Goal: Task Accomplishment & Management: Manage account settings

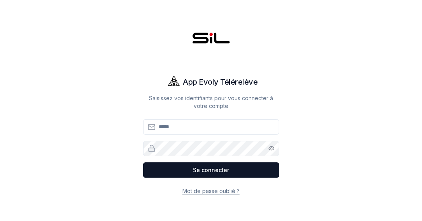
click at [219, 131] on input "Email" at bounding box center [211, 127] width 136 height 16
type input "**********"
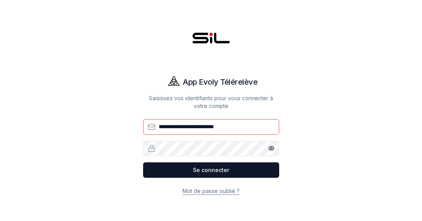
click at [143, 163] on button "Se connecter" at bounding box center [211, 171] width 136 height 16
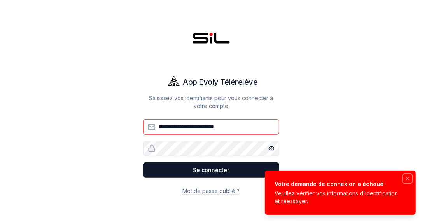
click at [409, 180] on icon "Notifications (F8)" at bounding box center [408, 179] width 6 height 6
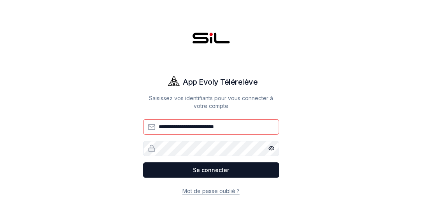
click at [143, 163] on button "Se connecter" at bounding box center [211, 171] width 136 height 16
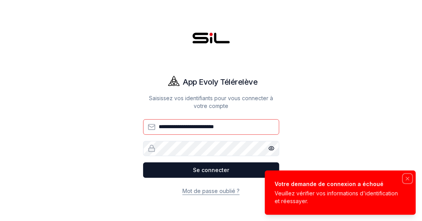
click at [408, 180] on icon "Notifications (F8)" at bounding box center [408, 179] width 6 height 6
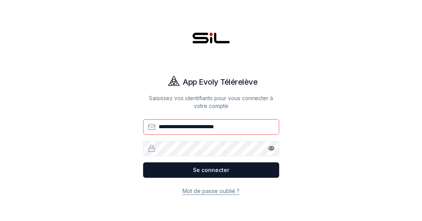
click at [222, 192] on link "Mot de passe oublié ?" at bounding box center [211, 191] width 57 height 7
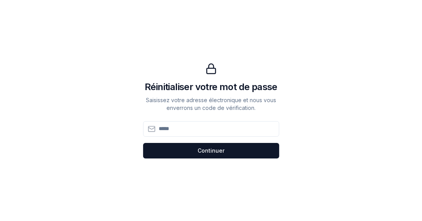
click at [204, 128] on input at bounding box center [211, 129] width 136 height 16
type input "**********"
click at [255, 153] on button "Continuer Continuer" at bounding box center [211, 151] width 136 height 16
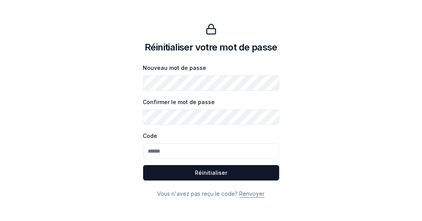
click at [167, 155] on input "Code" at bounding box center [211, 152] width 136 height 16
type input "******"
click at [223, 172] on button "Réinitialiser Réinitialiser" at bounding box center [211, 173] width 136 height 16
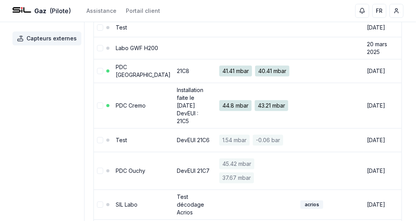
scroll to position [88, 0]
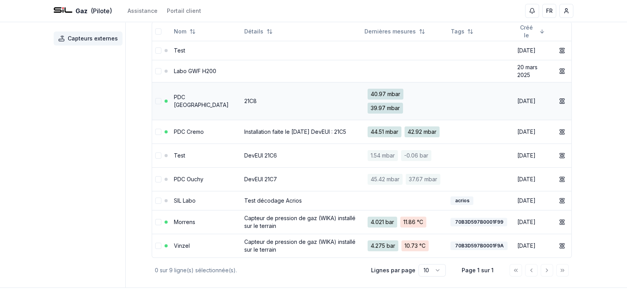
scroll to position [56, 0]
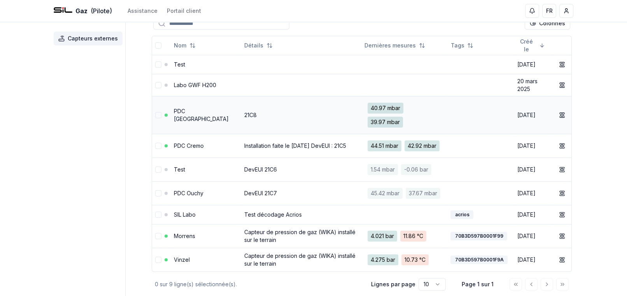
click at [188, 111] on link "PDC [GEOGRAPHIC_DATA]" at bounding box center [201, 115] width 55 height 14
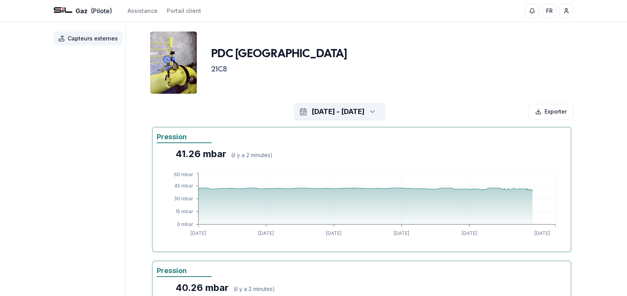
click at [269, 111] on icon "button" at bounding box center [373, 112] width 8 height 12
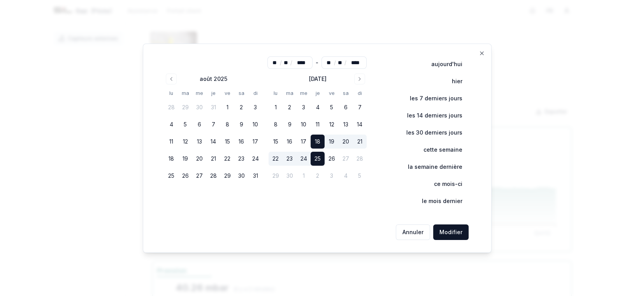
click at [269, 131] on div at bounding box center [317, 148] width 634 height 296
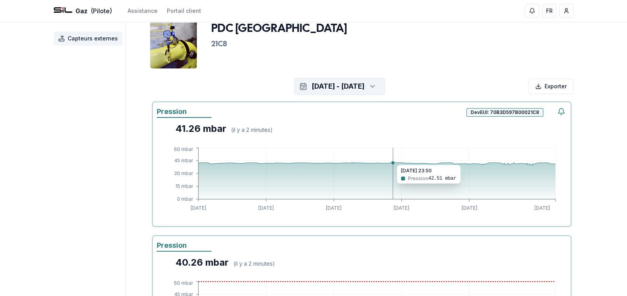
scroll to position [39, 0]
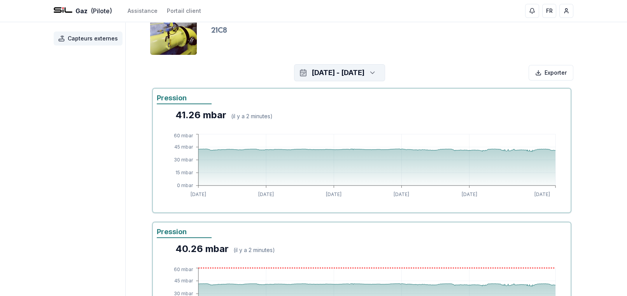
click at [269, 72] on icon "button" at bounding box center [373, 73] width 8 height 12
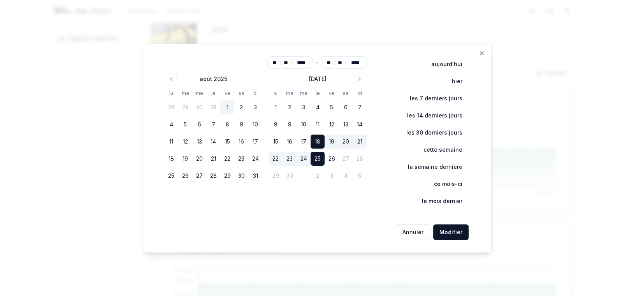
click at [228, 106] on button "1" at bounding box center [227, 107] width 14 height 14
type input "**"
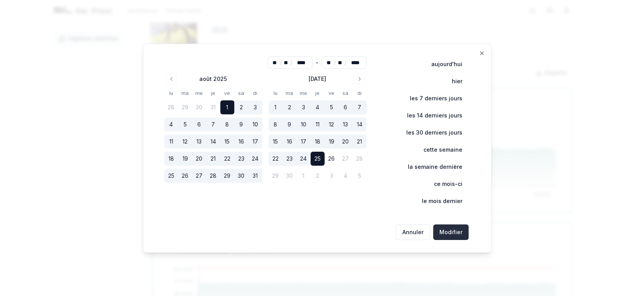
click at [269, 131] on button "Modifier" at bounding box center [450, 233] width 35 height 16
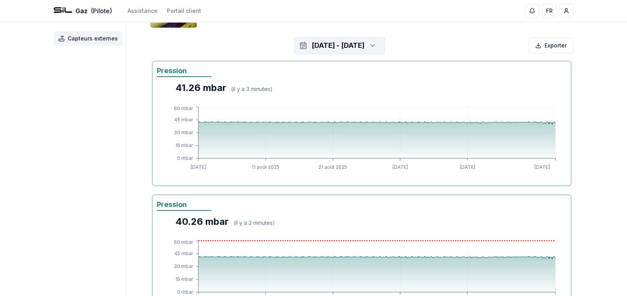
scroll to position [0, 0]
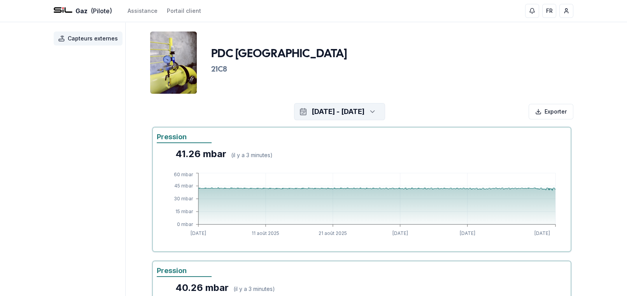
click at [269, 107] on button "[DATE] - [DATE]" at bounding box center [339, 111] width 91 height 17
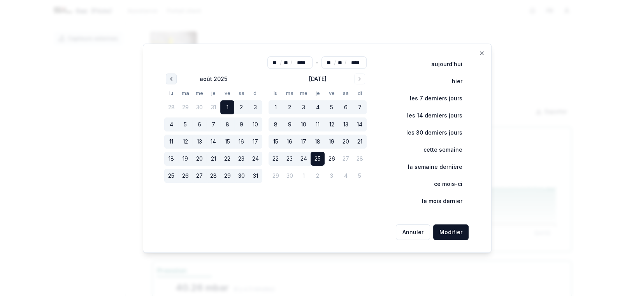
click at [173, 79] on icon "Go to previous month" at bounding box center [171, 79] width 6 height 6
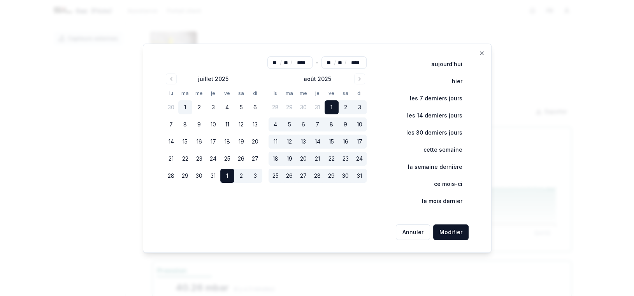
click at [184, 109] on button "1" at bounding box center [185, 107] width 14 height 14
type input "**"
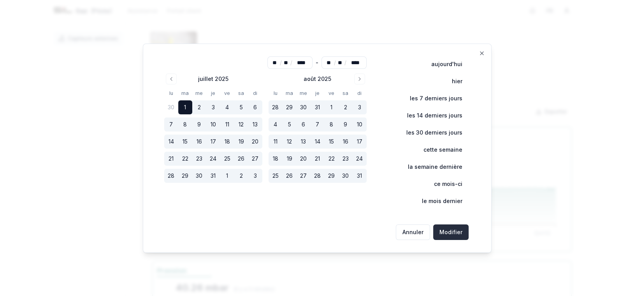
click at [269, 131] on button "Modifier" at bounding box center [450, 233] width 35 height 16
